Goal: Transaction & Acquisition: Book appointment/travel/reservation

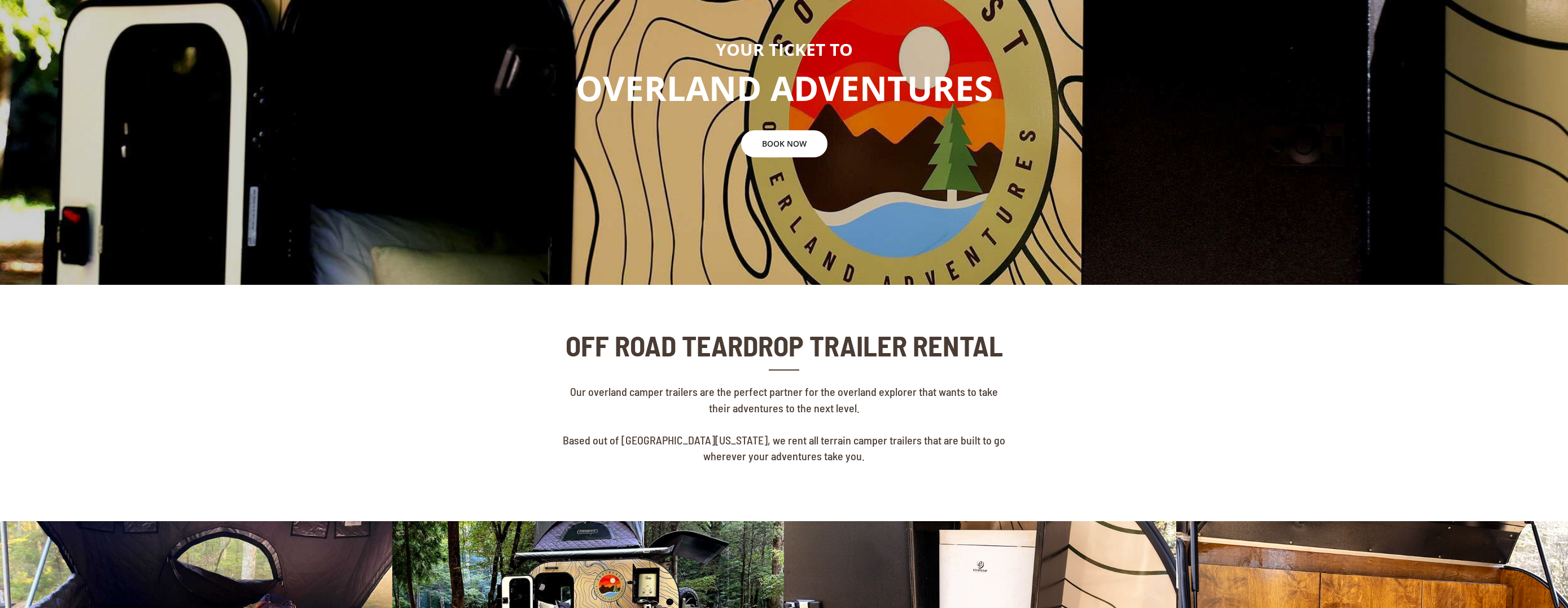
scroll to position [117, 0]
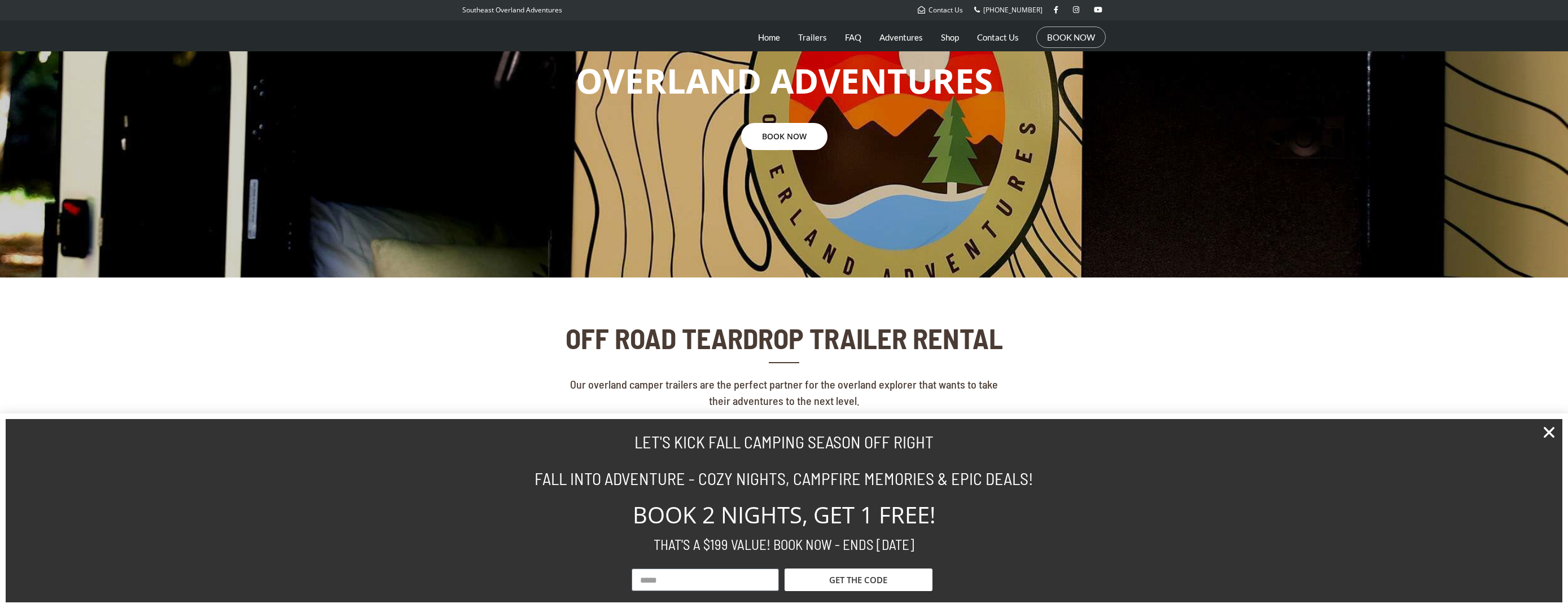
click at [845, 482] on h2 "FALL INTO ADVENTURE - COZY NIGHTS, CAMPFIRE MEMORIES & EPIC DEALS!" at bounding box center [784, 478] width 632 height 17
copy h2 "CAMPFIRE"
click at [894, 483] on h2 "FALL INTO ADVENTURE - COZY NIGHTS, CAMPFIRE MEMORIES & EPIC DEALS!" at bounding box center [784, 478] width 632 height 17
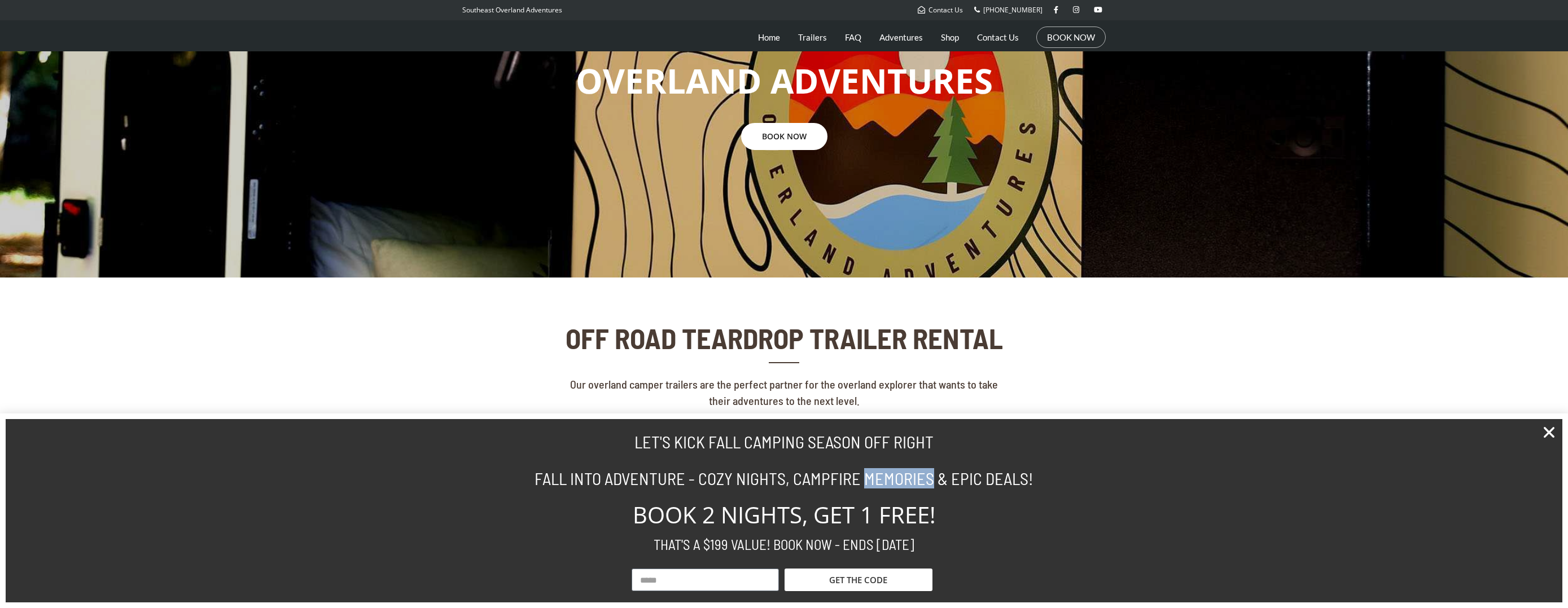
copy h2 "MEMORIES"
click at [404, 458] on section "LET'S KICK FALL CAMPING SEASON OFF RIGHT FALL INTO ADVENTURE - COZY NIGHTS, CAM…" at bounding box center [784, 511] width 1568 height 195
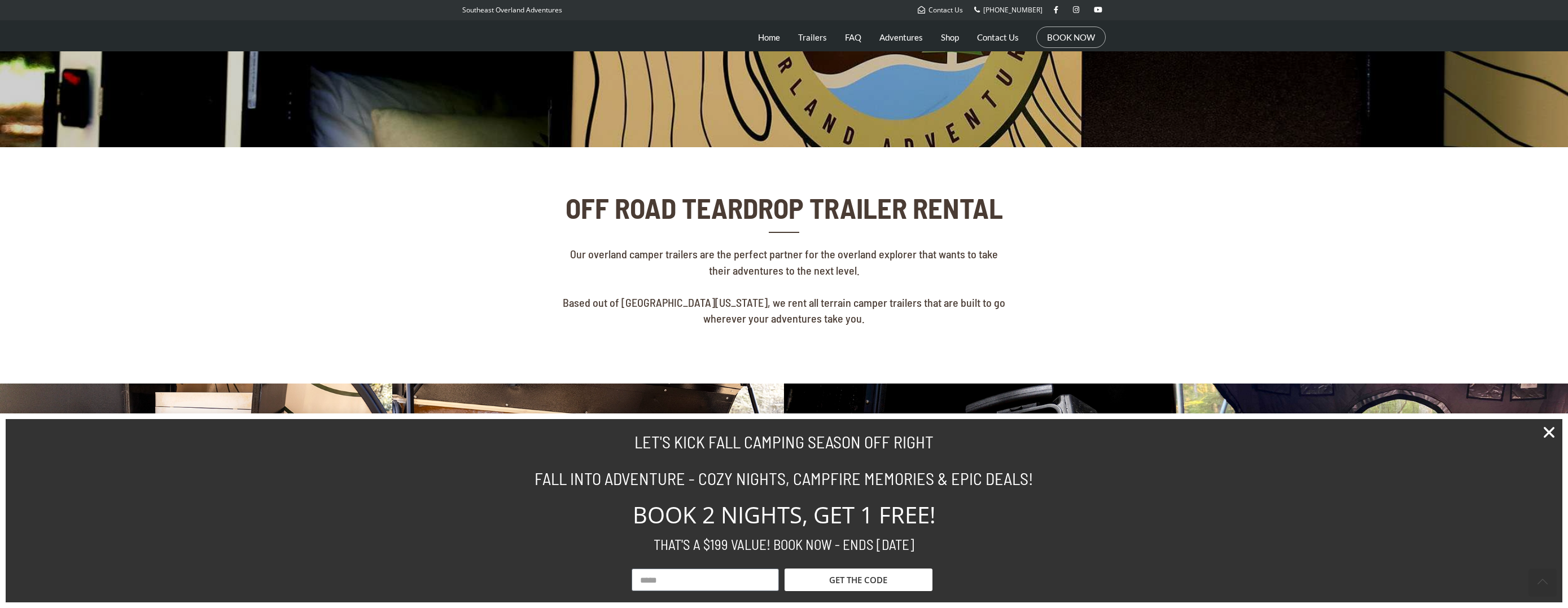
scroll to position [306, 0]
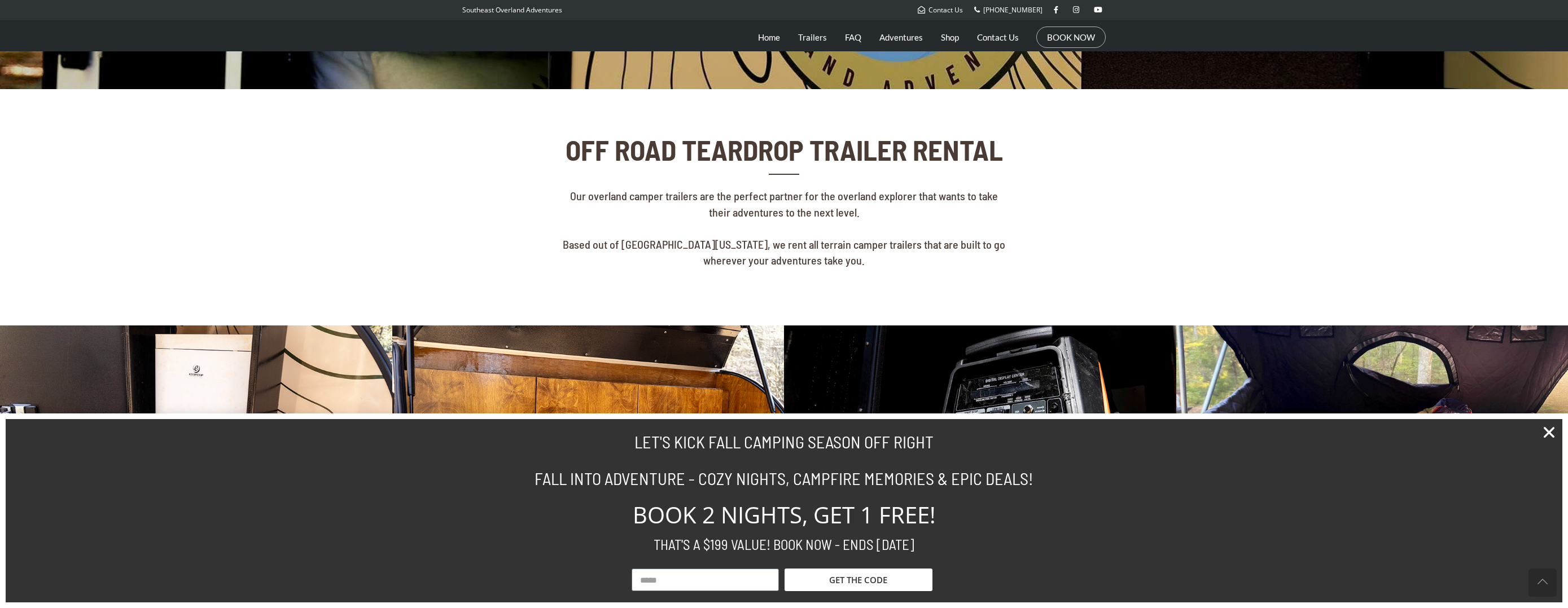
click at [698, 574] on input "Email" at bounding box center [705, 580] width 147 height 22
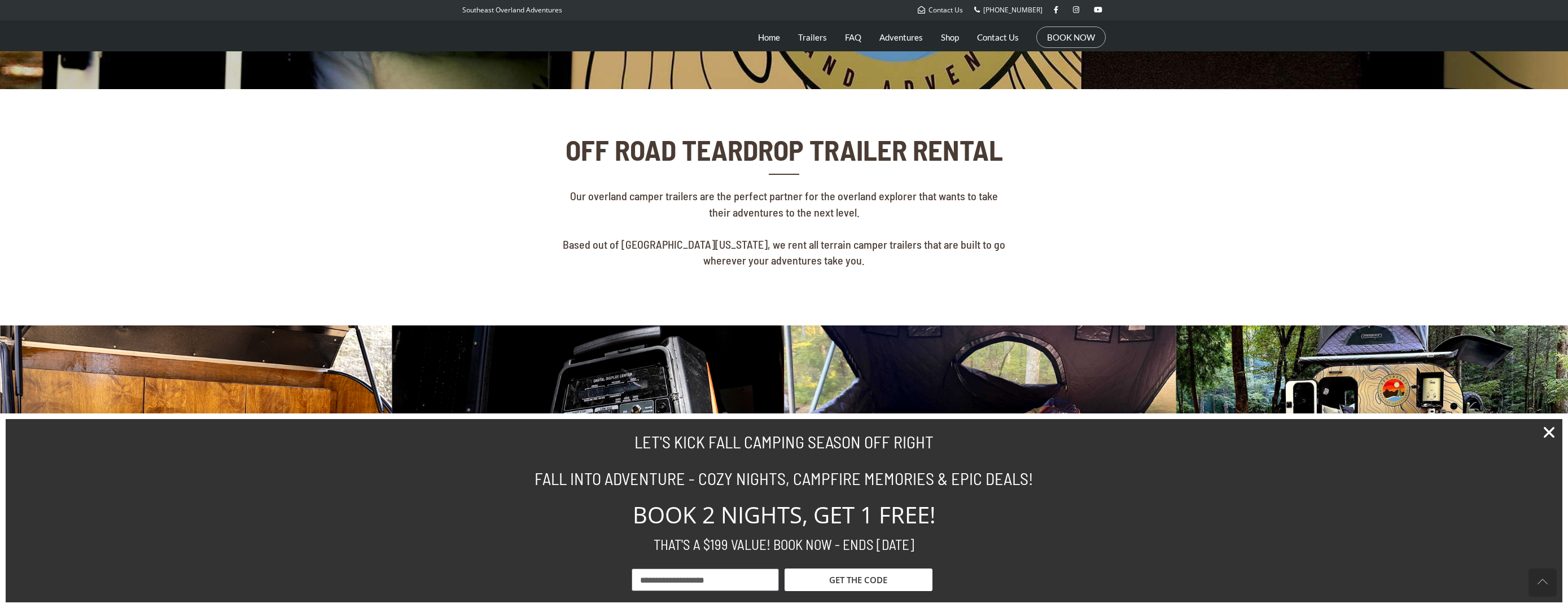
type input "**********"
click at [855, 592] on div "**********" at bounding box center [782, 582] width 306 height 28
click at [855, 577] on span "GET THE CODE" at bounding box center [858, 581] width 58 height 9
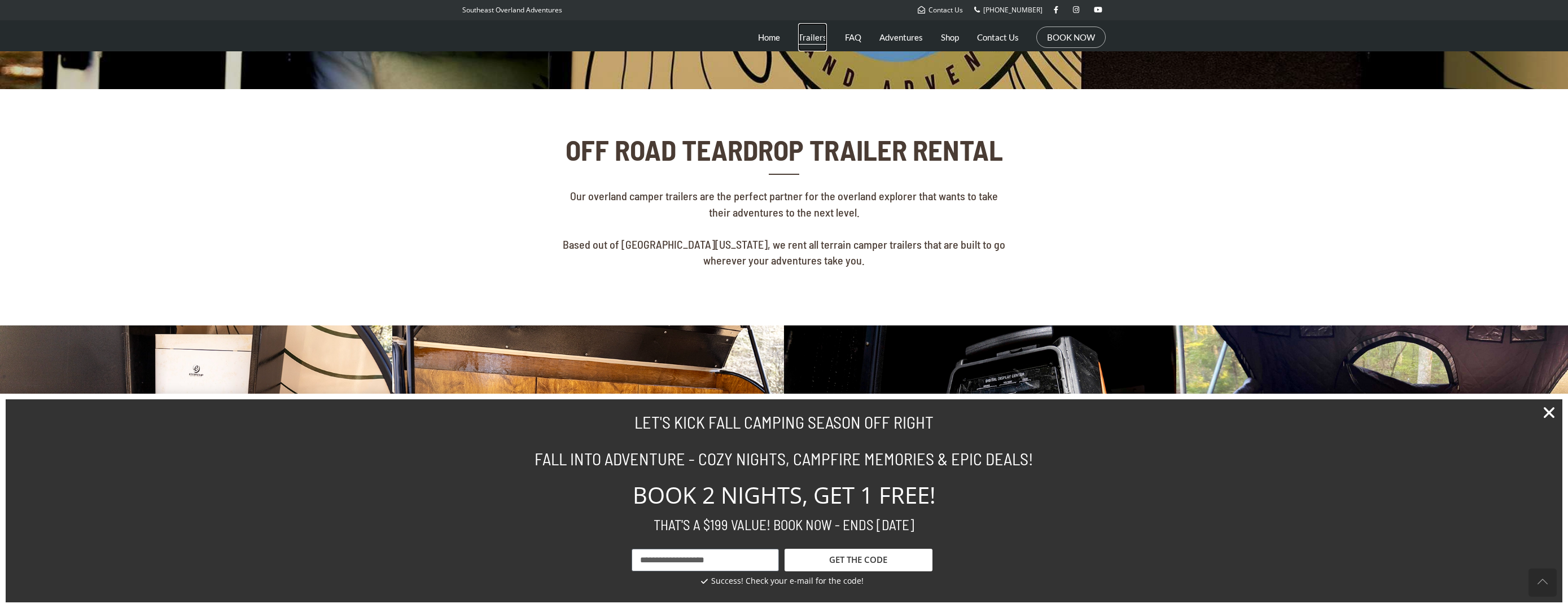
click at [814, 39] on link "Trailers" at bounding box center [812, 37] width 29 height 28
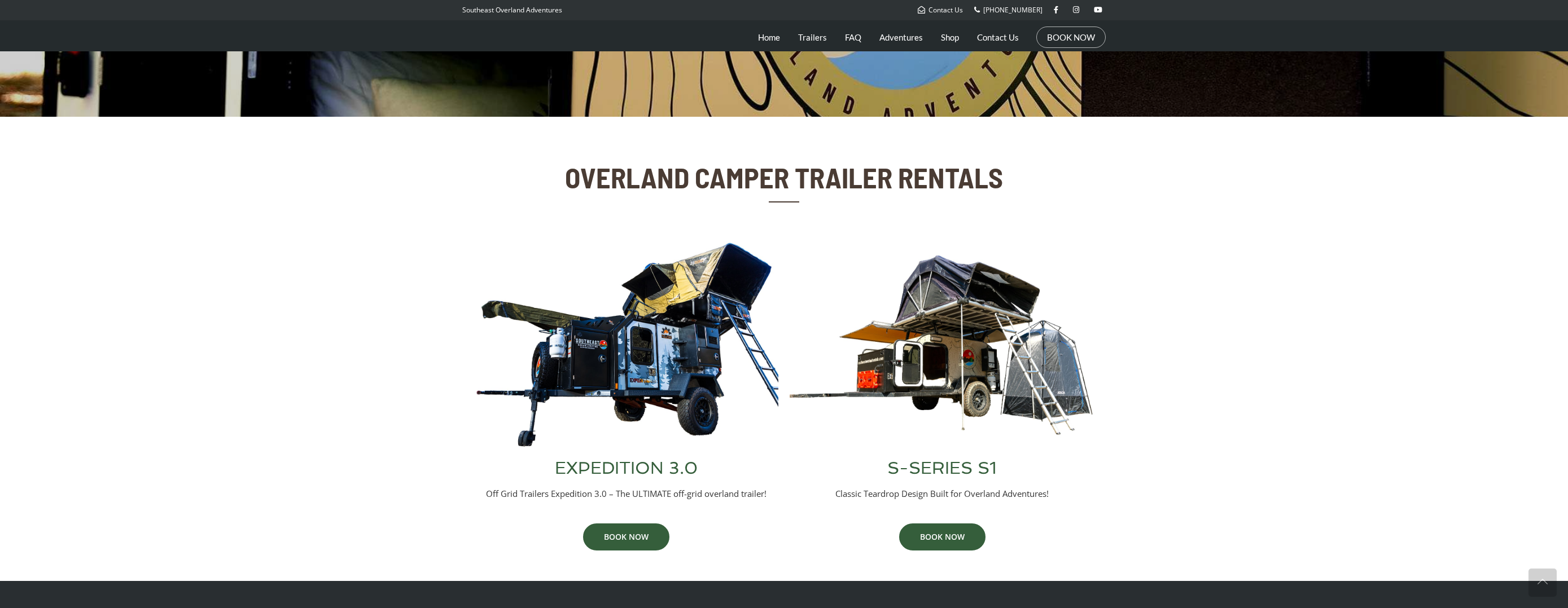
scroll to position [447, 0]
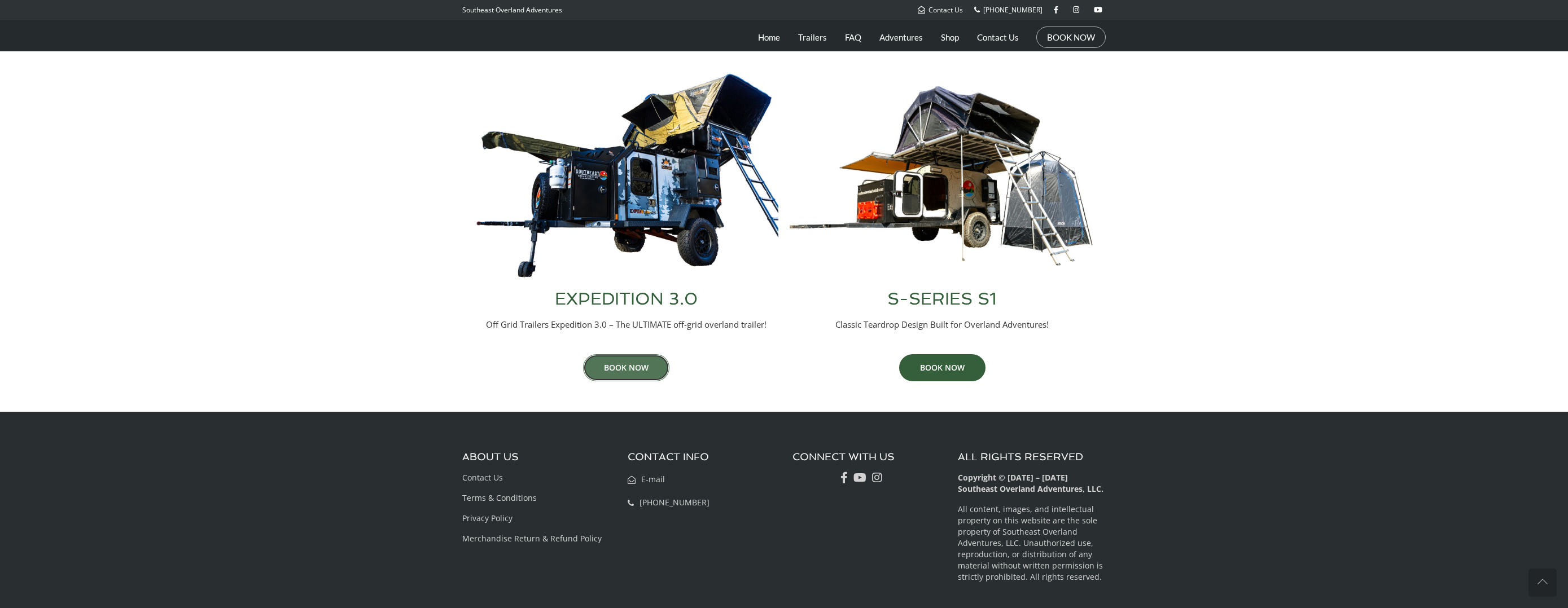
click at [646, 366] on link "BOOK NOW" at bounding box center [626, 367] width 86 height 27
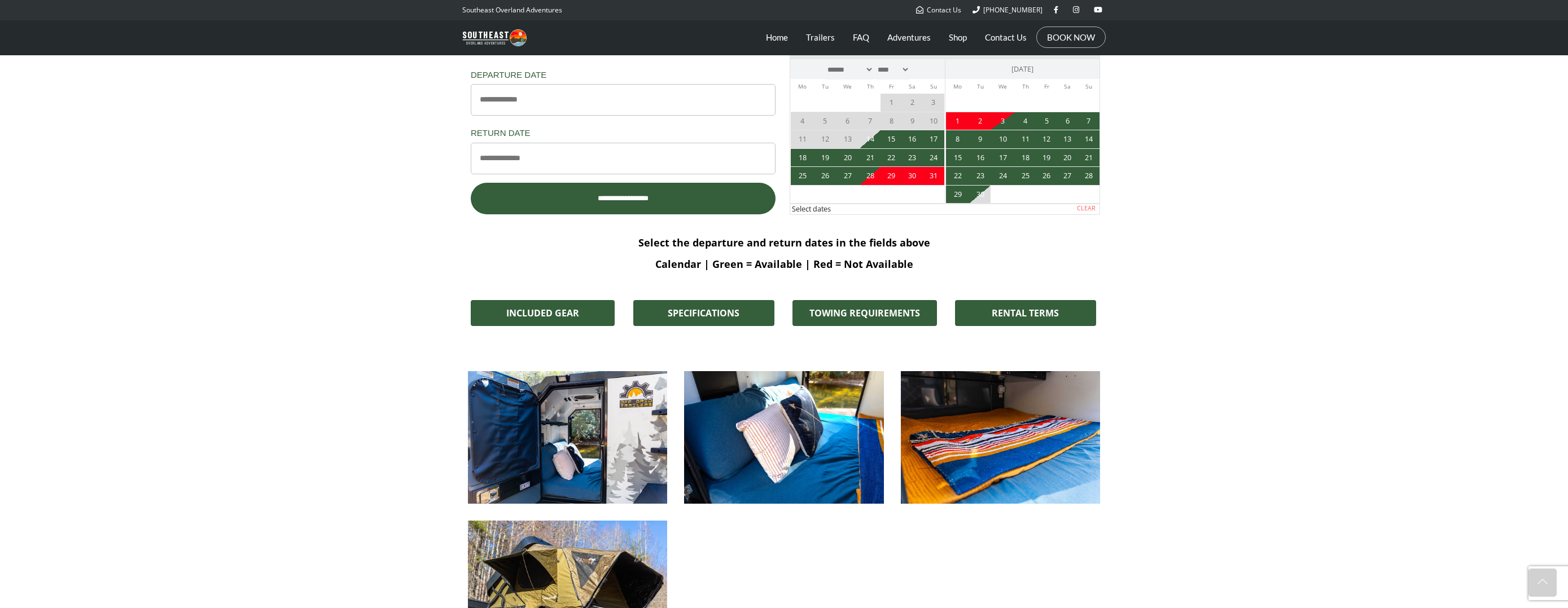
scroll to position [720, 0]
